Goal: Task Accomplishment & Management: Use online tool/utility

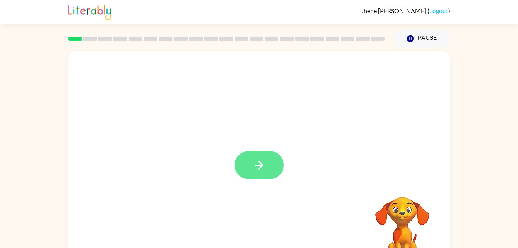
click at [255, 165] on icon "button" at bounding box center [259, 165] width 9 height 9
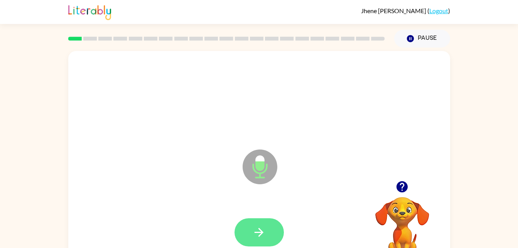
click at [251, 228] on button "button" at bounding box center [259, 232] width 49 height 28
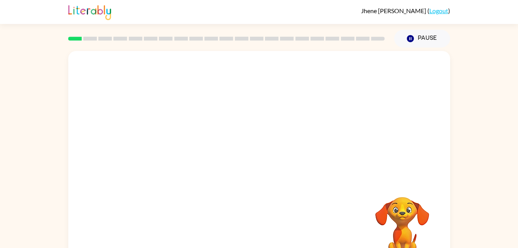
scroll to position [24, 0]
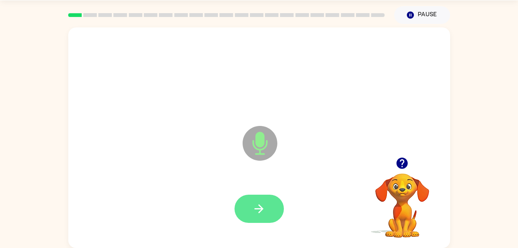
click at [256, 207] on icon "button" at bounding box center [259, 209] width 14 height 14
click at [262, 213] on icon "button" at bounding box center [259, 209] width 14 height 14
click at [256, 216] on button "button" at bounding box center [259, 209] width 49 height 28
click at [257, 209] on icon "button" at bounding box center [259, 208] width 9 height 9
click at [247, 213] on button "button" at bounding box center [259, 209] width 49 height 28
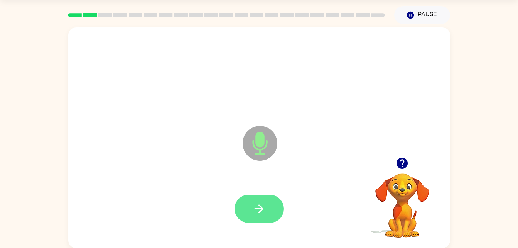
click at [265, 206] on icon "button" at bounding box center [259, 209] width 14 height 14
click at [258, 210] on icon "button" at bounding box center [259, 209] width 14 height 14
click at [259, 205] on icon "button" at bounding box center [259, 208] width 9 height 9
click at [252, 206] on button "button" at bounding box center [259, 209] width 49 height 28
click at [252, 210] on icon "button" at bounding box center [259, 209] width 14 height 14
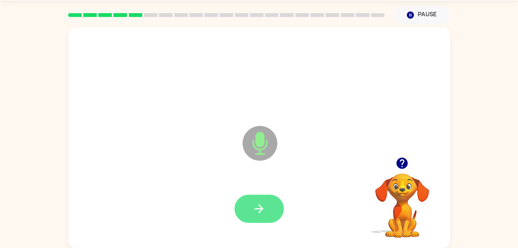
click at [264, 215] on icon "button" at bounding box center [259, 209] width 14 height 14
click at [253, 208] on icon "button" at bounding box center [259, 209] width 14 height 14
click at [251, 200] on button "button" at bounding box center [259, 209] width 49 height 28
click at [257, 215] on button "button" at bounding box center [259, 209] width 49 height 28
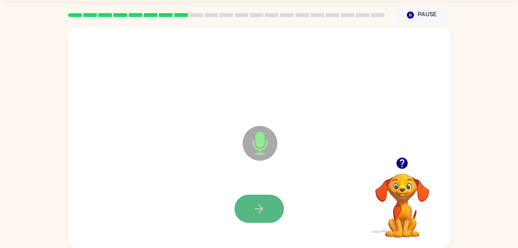
click at [270, 198] on button "button" at bounding box center [259, 209] width 49 height 28
click at [258, 207] on icon "button" at bounding box center [259, 209] width 14 height 14
click at [271, 198] on button "button" at bounding box center [259, 209] width 49 height 28
click at [267, 203] on button "button" at bounding box center [259, 209] width 49 height 28
click at [272, 210] on button "button" at bounding box center [259, 209] width 49 height 28
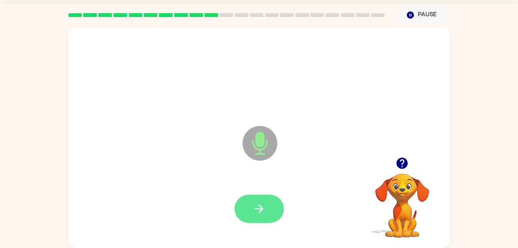
click at [249, 211] on button "button" at bounding box center [259, 209] width 49 height 28
click at [259, 212] on icon "button" at bounding box center [259, 208] width 9 height 9
click at [248, 195] on button "button" at bounding box center [259, 209] width 49 height 28
click at [262, 208] on icon "button" at bounding box center [259, 208] width 9 height 9
click at [256, 217] on button "button" at bounding box center [259, 209] width 49 height 28
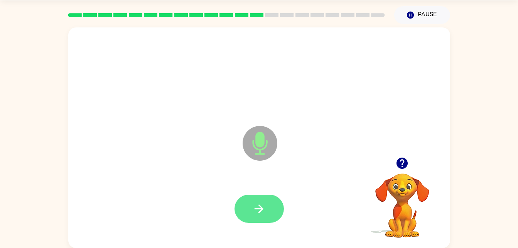
click at [271, 212] on button "button" at bounding box center [259, 209] width 49 height 28
click at [263, 210] on icon "button" at bounding box center [259, 209] width 14 height 14
click at [258, 218] on button "button" at bounding box center [259, 209] width 49 height 28
click at [247, 204] on button "button" at bounding box center [259, 209] width 49 height 28
click at [257, 237] on div at bounding box center [259, 208] width 367 height 63
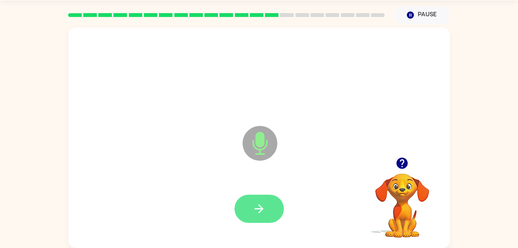
click at [255, 200] on button "button" at bounding box center [259, 209] width 49 height 28
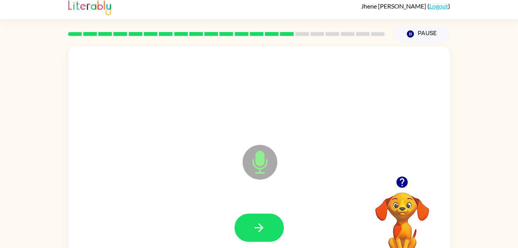
scroll to position [4, 0]
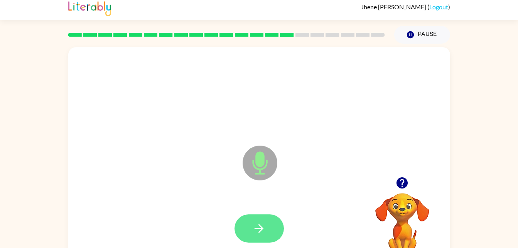
click at [252, 231] on button "button" at bounding box center [259, 228] width 49 height 28
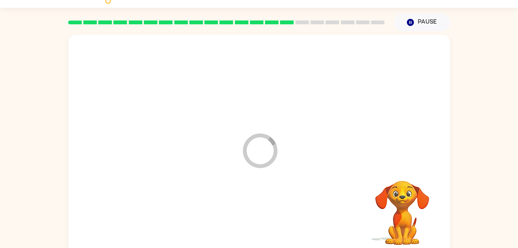
scroll to position [24, 0]
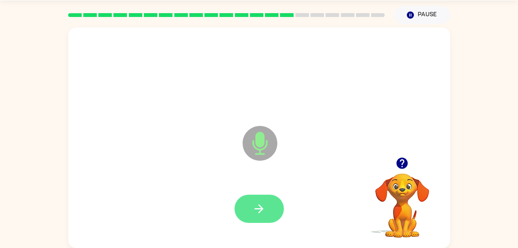
click at [258, 220] on button "button" at bounding box center [259, 209] width 49 height 28
click at [257, 221] on button "button" at bounding box center [259, 209] width 49 height 28
click at [267, 203] on button "button" at bounding box center [259, 209] width 49 height 28
click at [273, 208] on button "button" at bounding box center [259, 209] width 49 height 28
click at [265, 204] on icon "button" at bounding box center [259, 209] width 14 height 14
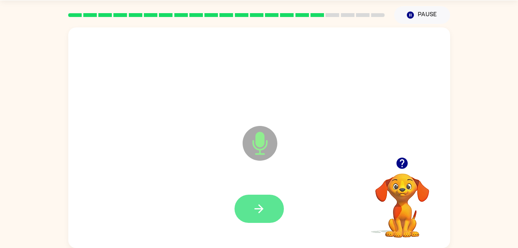
click at [255, 211] on icon "button" at bounding box center [259, 209] width 14 height 14
click at [260, 218] on button "button" at bounding box center [259, 209] width 49 height 28
click at [272, 211] on button "button" at bounding box center [259, 209] width 49 height 28
click at [254, 211] on icon "button" at bounding box center [259, 209] width 14 height 14
click at [255, 221] on button "button" at bounding box center [259, 209] width 49 height 28
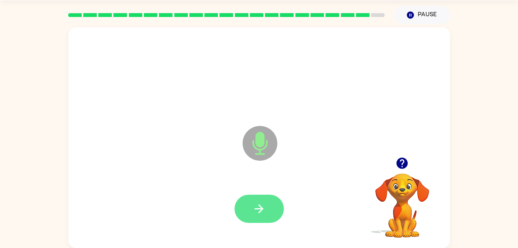
click at [268, 205] on button "button" at bounding box center [259, 209] width 49 height 28
click at [250, 229] on div at bounding box center [259, 208] width 367 height 63
click at [247, 199] on button "button" at bounding box center [259, 209] width 49 height 28
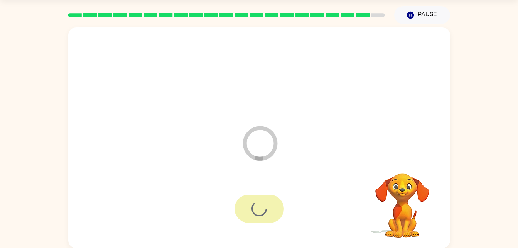
scroll to position [10, 0]
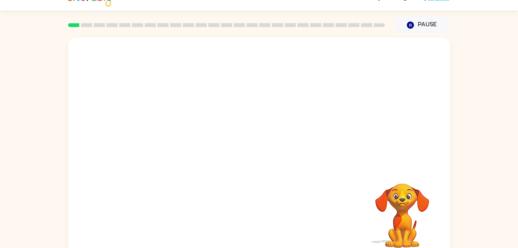
scroll to position [24, 0]
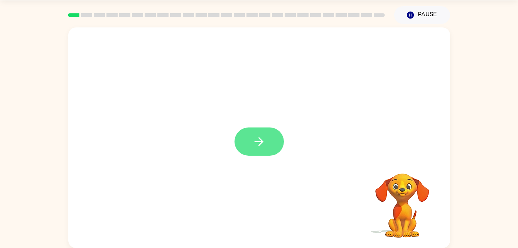
click at [253, 146] on icon "button" at bounding box center [259, 142] width 14 height 14
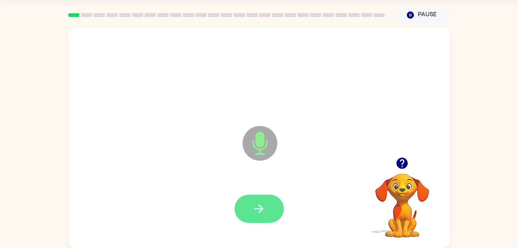
click at [263, 200] on button "button" at bounding box center [259, 209] width 49 height 28
click at [268, 214] on button "button" at bounding box center [259, 209] width 49 height 28
click at [245, 216] on button "button" at bounding box center [259, 209] width 49 height 28
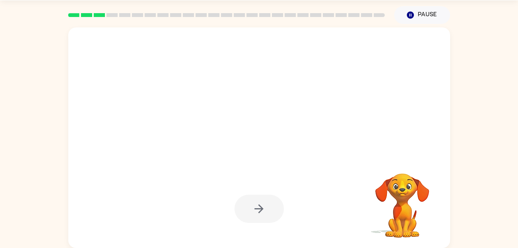
click at [259, 220] on div at bounding box center [259, 209] width 49 height 28
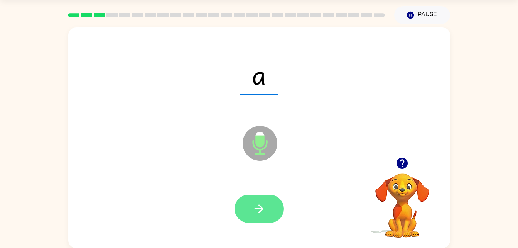
click at [258, 218] on button "button" at bounding box center [259, 209] width 49 height 28
click at [253, 214] on icon "button" at bounding box center [259, 209] width 14 height 14
click at [257, 206] on icon "button" at bounding box center [259, 209] width 14 height 14
click at [254, 215] on button "button" at bounding box center [259, 209] width 49 height 28
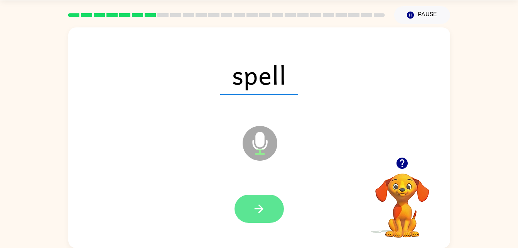
click at [260, 199] on button "button" at bounding box center [259, 209] width 49 height 28
click at [255, 204] on icon "button" at bounding box center [259, 209] width 14 height 14
click at [262, 216] on button "button" at bounding box center [259, 209] width 49 height 28
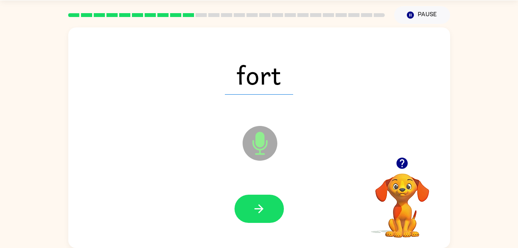
click at [245, 140] on icon at bounding box center [260, 143] width 35 height 35
click at [268, 208] on button "button" at bounding box center [259, 209] width 49 height 28
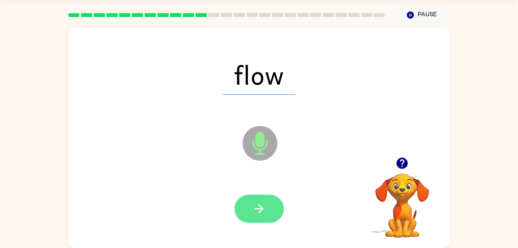
click at [265, 207] on icon "button" at bounding box center [259, 209] width 14 height 14
click at [255, 204] on icon "button" at bounding box center [259, 209] width 14 height 14
click at [237, 206] on button "button" at bounding box center [259, 209] width 49 height 28
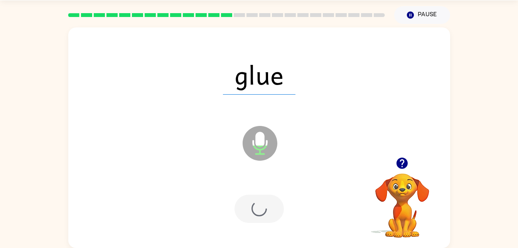
click at [253, 209] on div at bounding box center [259, 209] width 49 height 28
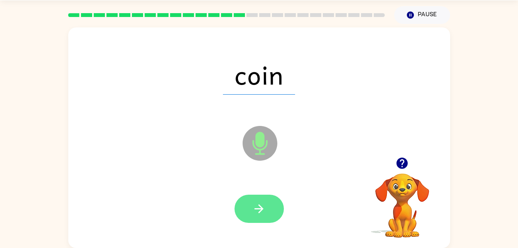
click at [274, 215] on button "button" at bounding box center [259, 209] width 49 height 28
click at [262, 195] on button "button" at bounding box center [259, 209] width 49 height 28
click at [265, 201] on button "button" at bounding box center [259, 209] width 49 height 28
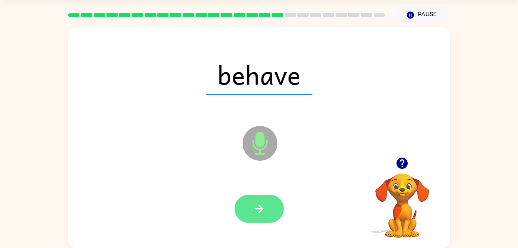
click at [249, 221] on button "button" at bounding box center [259, 209] width 49 height 28
click at [253, 210] on icon "button" at bounding box center [259, 209] width 14 height 14
click at [249, 213] on button "button" at bounding box center [259, 209] width 49 height 28
click at [248, 208] on button "button" at bounding box center [259, 209] width 49 height 28
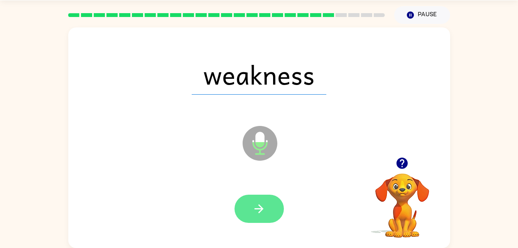
click at [263, 195] on button "button" at bounding box center [259, 209] width 49 height 28
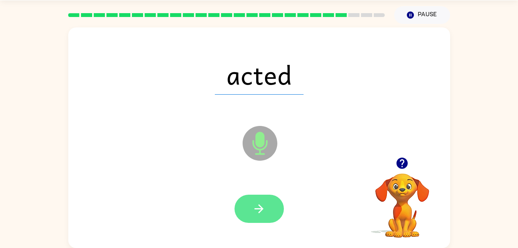
click at [261, 222] on button "button" at bounding box center [259, 209] width 49 height 28
click at [253, 214] on icon "button" at bounding box center [259, 209] width 14 height 14
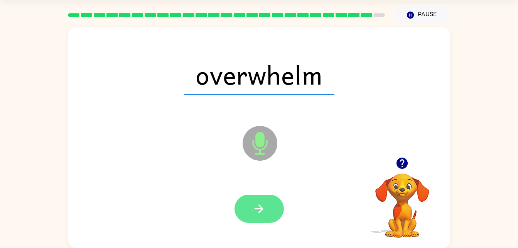
click at [259, 209] on icon "button" at bounding box center [259, 208] width 9 height 9
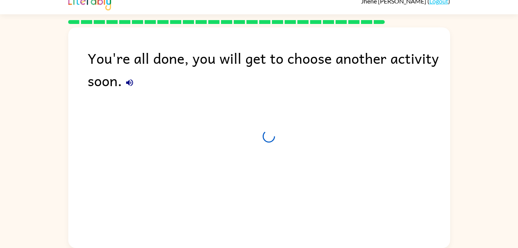
scroll to position [10, 0]
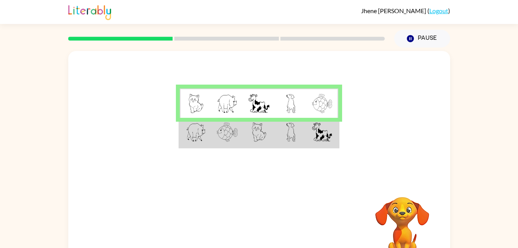
click at [256, 138] on img at bounding box center [259, 131] width 15 height 19
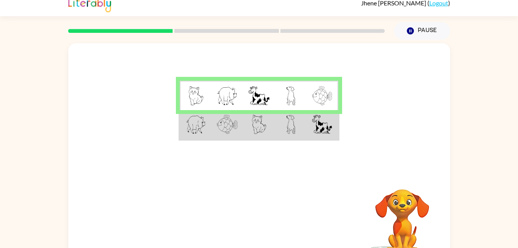
scroll to position [7, 0]
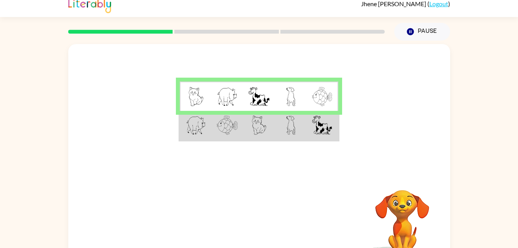
click at [251, 130] on td at bounding box center [259, 126] width 32 height 30
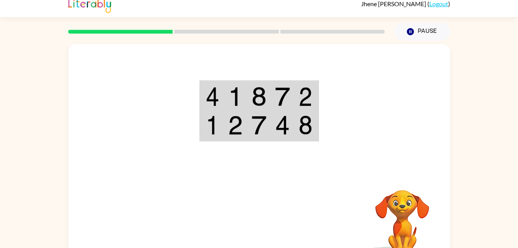
click at [224, 103] on td at bounding box center [236, 96] width 24 height 30
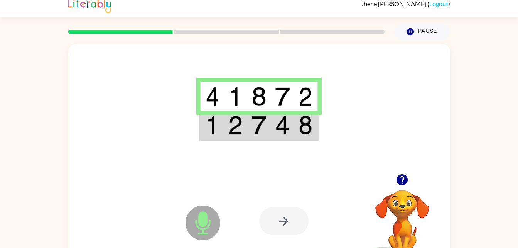
click at [232, 126] on img at bounding box center [235, 124] width 15 height 19
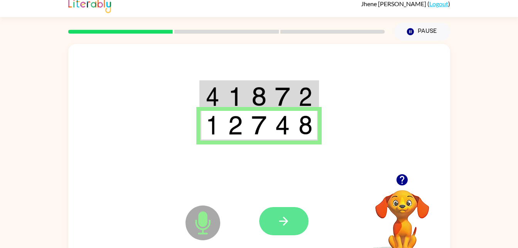
click at [287, 218] on icon "button" at bounding box center [284, 221] width 14 height 14
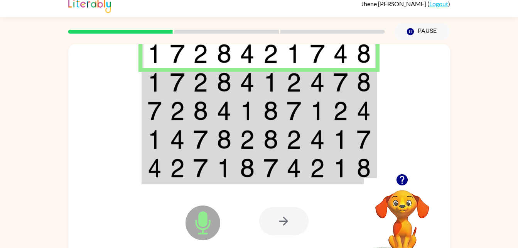
click at [164, 90] on td at bounding box center [154, 82] width 24 height 29
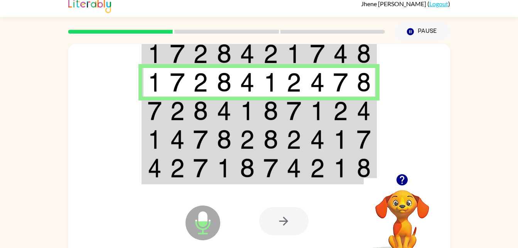
click at [176, 110] on img at bounding box center [177, 110] width 15 height 19
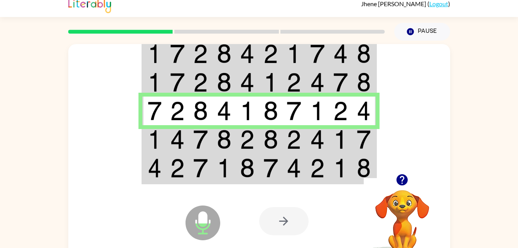
click at [170, 147] on img at bounding box center [177, 139] width 15 height 19
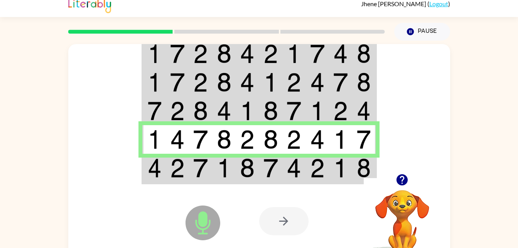
click at [174, 172] on img at bounding box center [177, 167] width 15 height 19
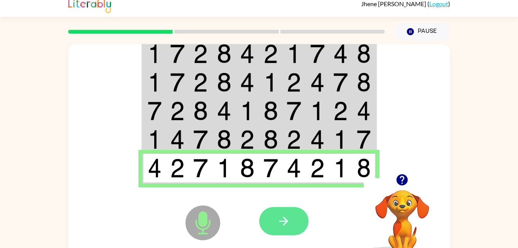
click at [284, 218] on icon "button" at bounding box center [283, 221] width 9 height 9
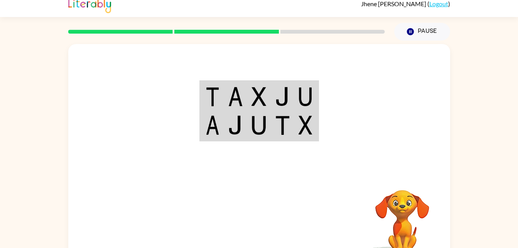
click at [229, 97] on img at bounding box center [235, 96] width 15 height 19
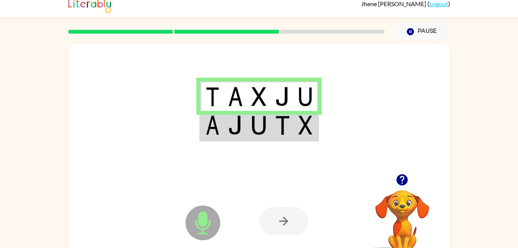
click at [230, 131] on img at bounding box center [235, 124] width 15 height 19
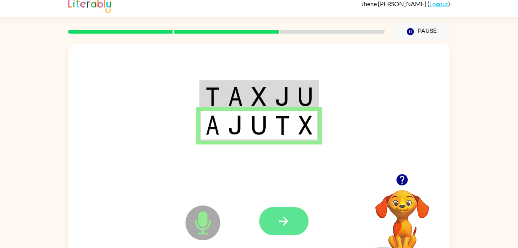
click at [275, 231] on button "button" at bounding box center [283, 221] width 49 height 28
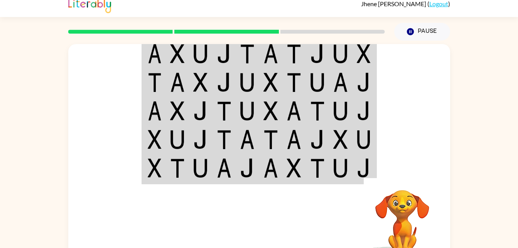
click at [353, 54] on td at bounding box center [365, 54] width 24 height 30
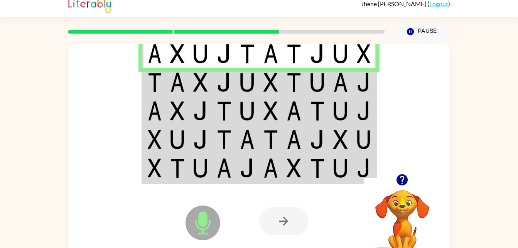
click at [163, 88] on td at bounding box center [154, 82] width 24 height 29
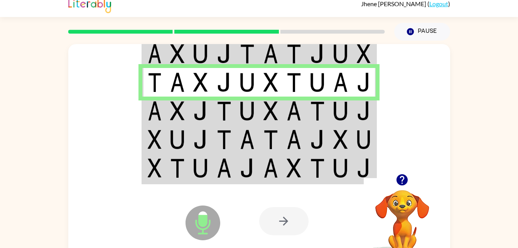
click at [162, 129] on td at bounding box center [154, 139] width 24 height 29
click at [152, 110] on img at bounding box center [155, 110] width 14 height 19
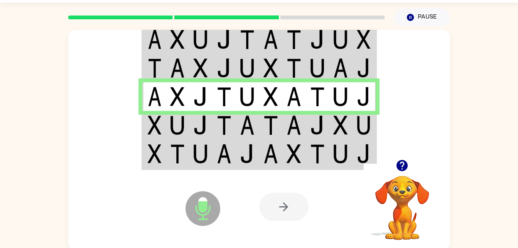
scroll to position [24, 0]
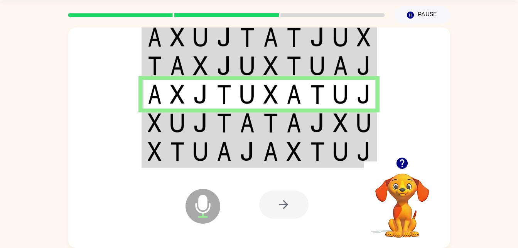
click at [168, 120] on td at bounding box center [178, 122] width 24 height 29
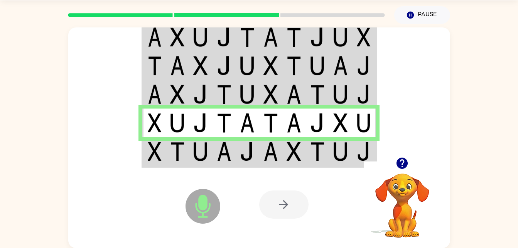
click at [179, 172] on div "Microphone The Microphone is here when it is your turn to talk" at bounding box center [183, 186] width 77 height 51
click at [167, 165] on div "Microphone The Microphone is here when it is your turn to talk" at bounding box center [183, 186] width 77 height 51
click at [183, 169] on div "Microphone The Microphone is here when it is your turn to talk" at bounding box center [183, 186] width 77 height 51
click at [163, 154] on td at bounding box center [154, 152] width 24 height 30
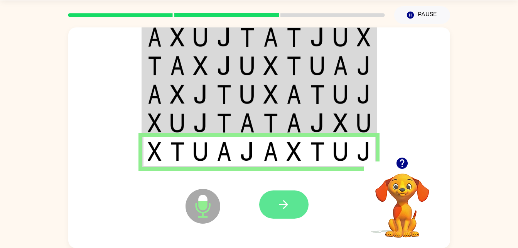
click at [285, 204] on icon "button" at bounding box center [284, 205] width 14 height 14
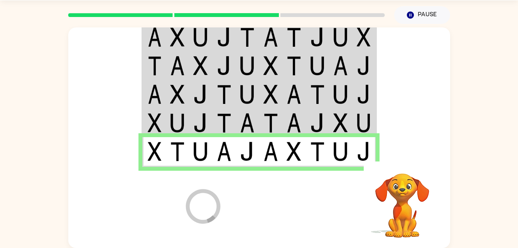
scroll to position [10, 0]
